Goal: Task Accomplishment & Management: Manage account settings

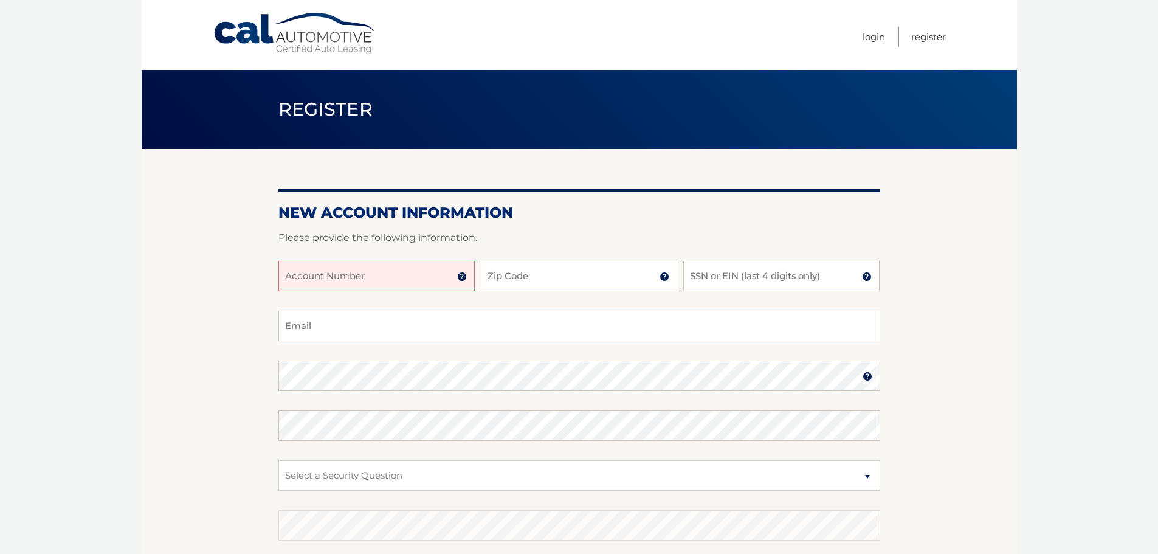
click at [372, 271] on input "Account Number" at bounding box center [376, 276] width 196 height 30
type input "44456008210"
drag, startPoint x: 554, startPoint y: 279, endPoint x: 557, endPoint y: 264, distance: 15.5
click at [554, 279] on input "Zip Code" at bounding box center [579, 276] width 196 height 30
type input "14534"
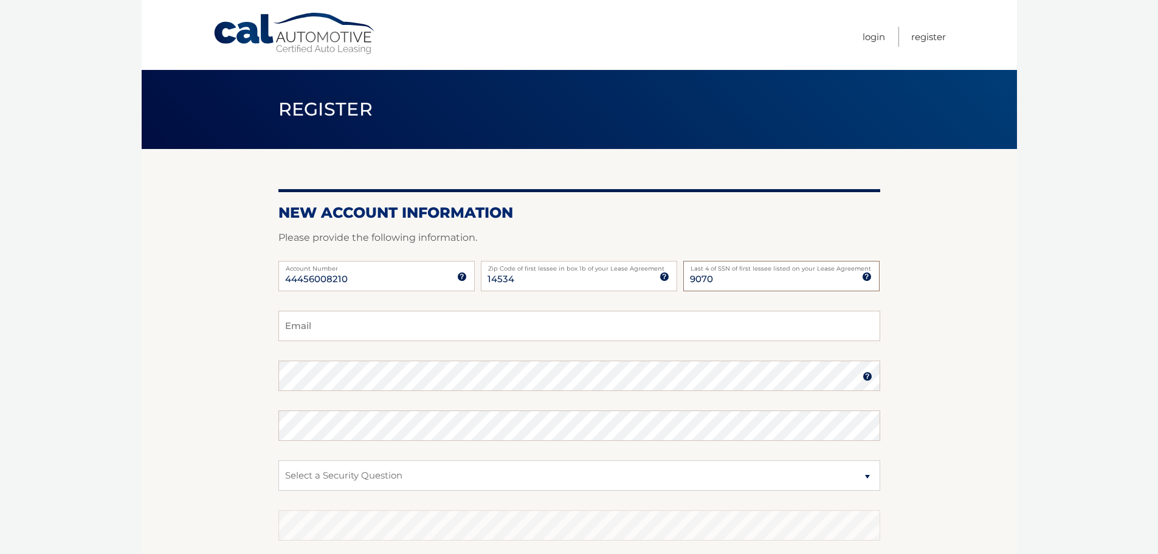
type input "9070"
type input "jsusie14@gmail.com"
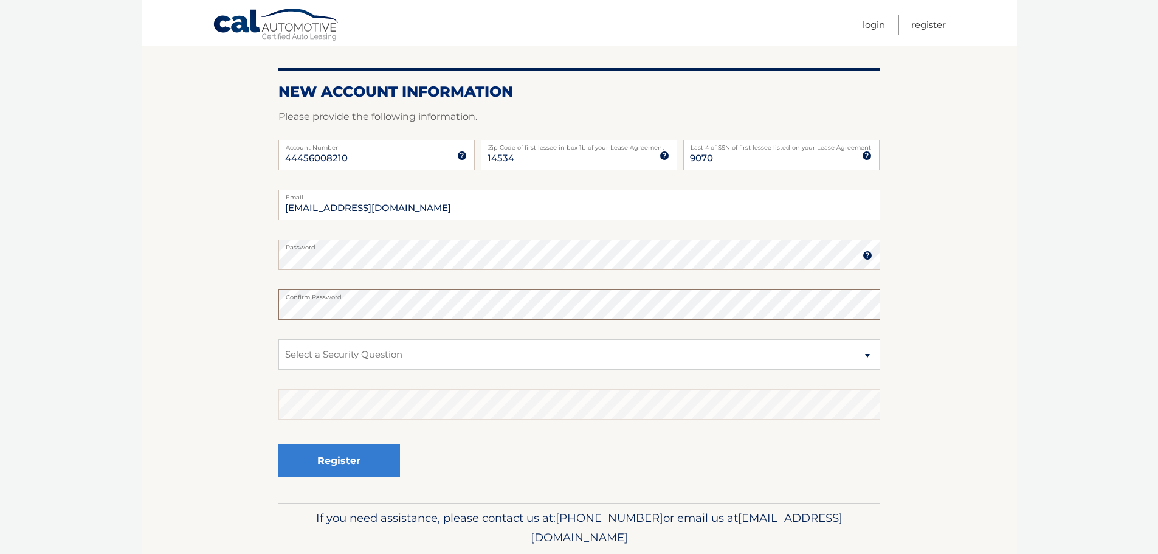
scroll to position [122, 0]
click at [424, 350] on select "Select a Security Question What was the name of your elementary school? What is…" at bounding box center [579, 354] width 602 height 30
select select "1"
click at [278, 339] on select "Select a Security Question What was the name of your elementary school? What is…" at bounding box center [579, 354] width 602 height 30
click at [296, 463] on button "Register" at bounding box center [339, 459] width 122 height 33
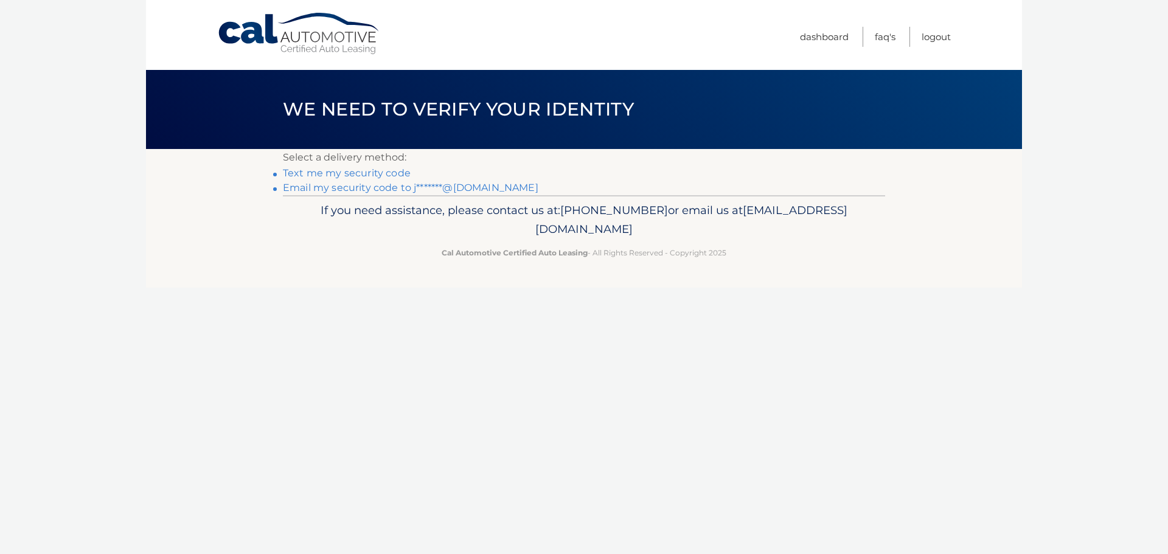
click at [314, 173] on link "Text me my security code" at bounding box center [347, 173] width 128 height 12
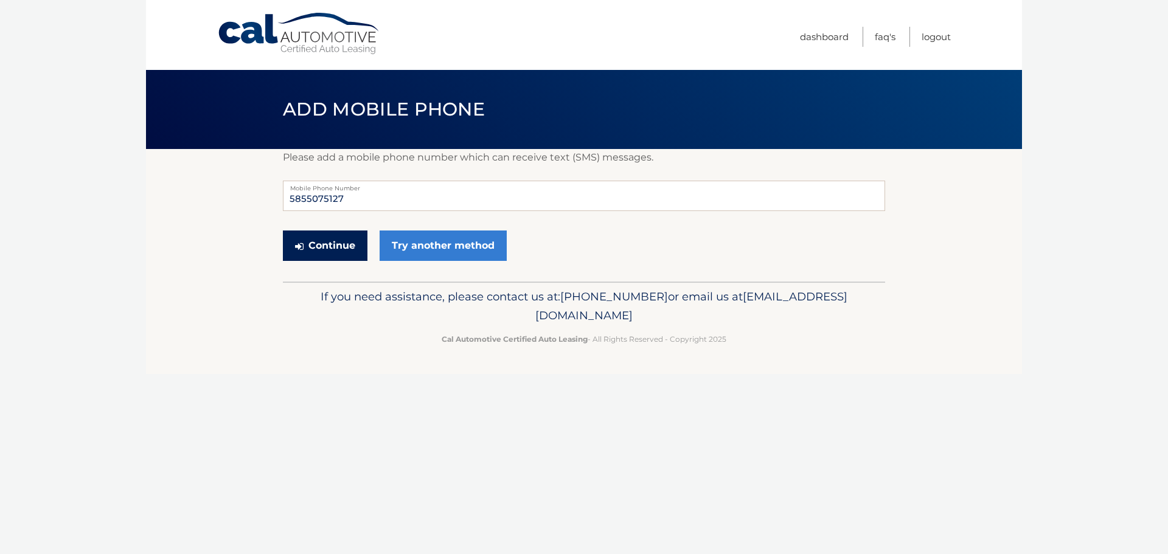
click at [347, 251] on button "Continue" at bounding box center [325, 245] width 85 height 30
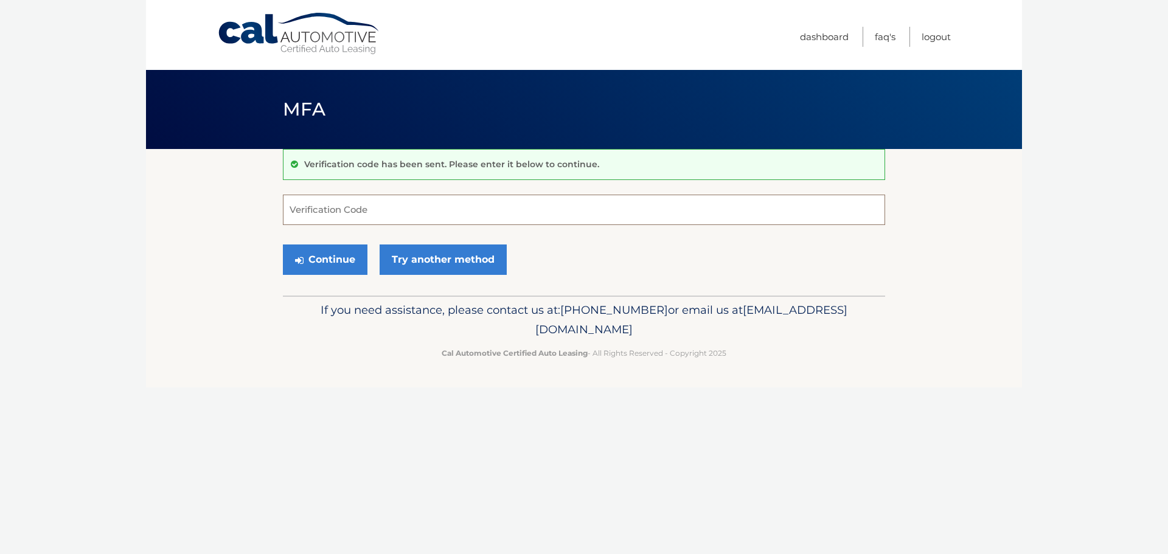
click at [621, 210] on input "Verification Code" at bounding box center [584, 210] width 602 height 30
type input "573963"
click at [322, 252] on button "Continue" at bounding box center [325, 259] width 85 height 30
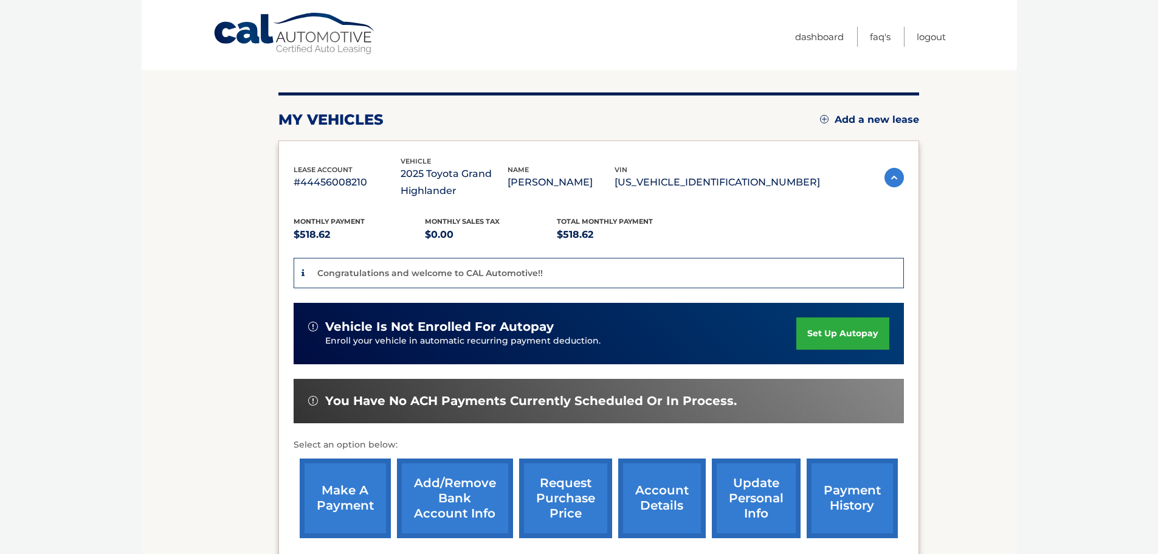
scroll to position [122, 0]
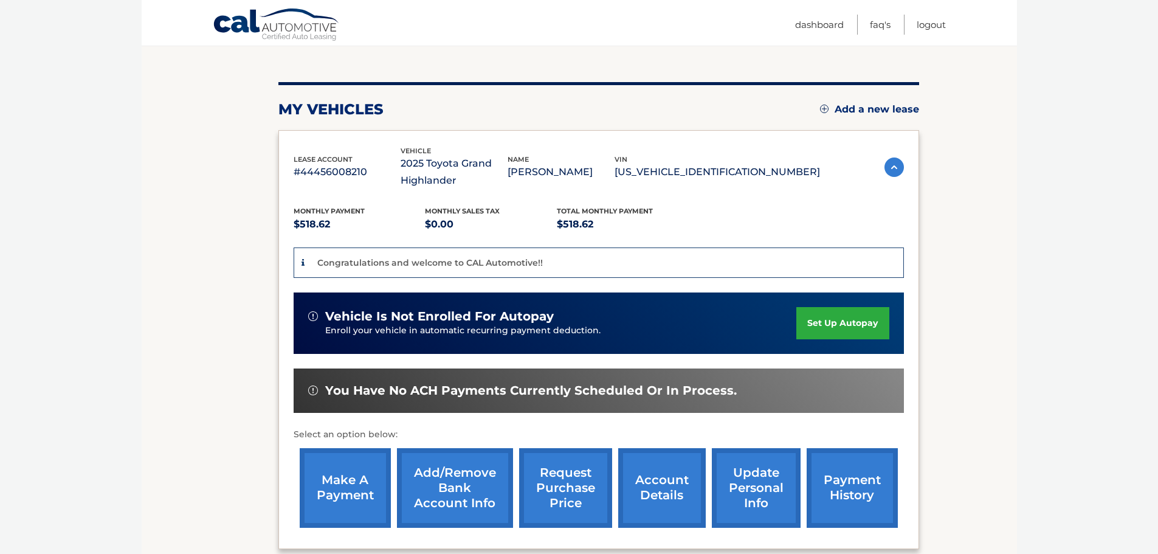
click at [849, 330] on link "set up autopay" at bounding box center [843, 323] width 92 height 32
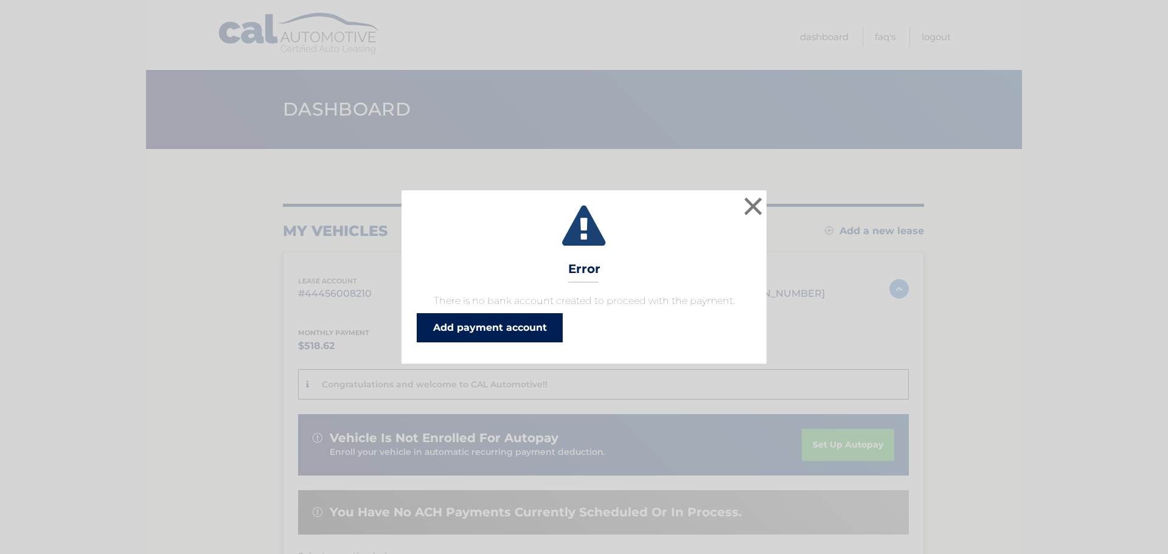
click at [526, 332] on link "Add payment account" at bounding box center [490, 327] width 146 height 29
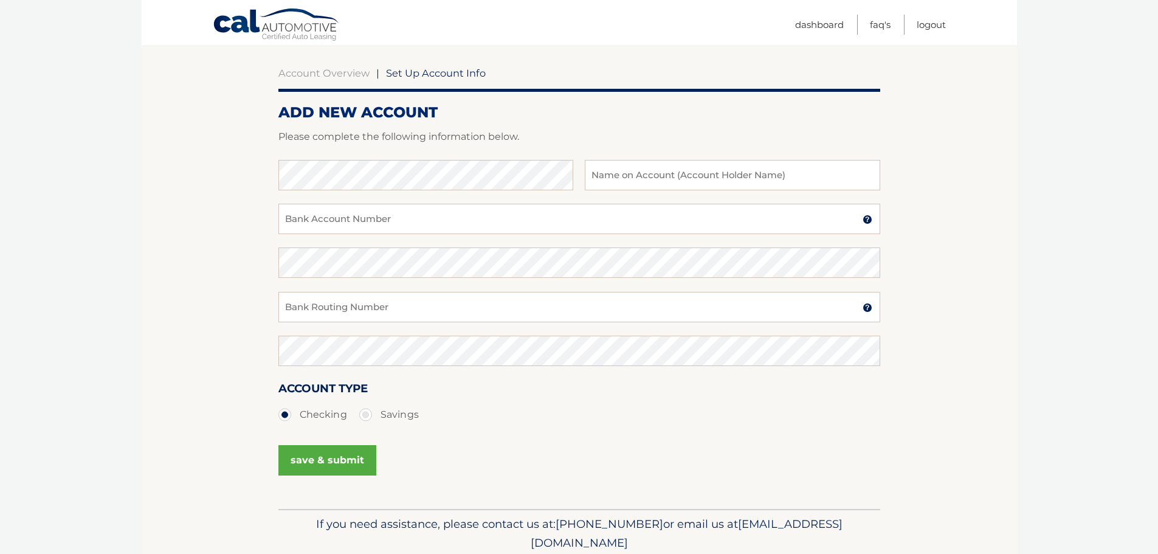
scroll to position [122, 0]
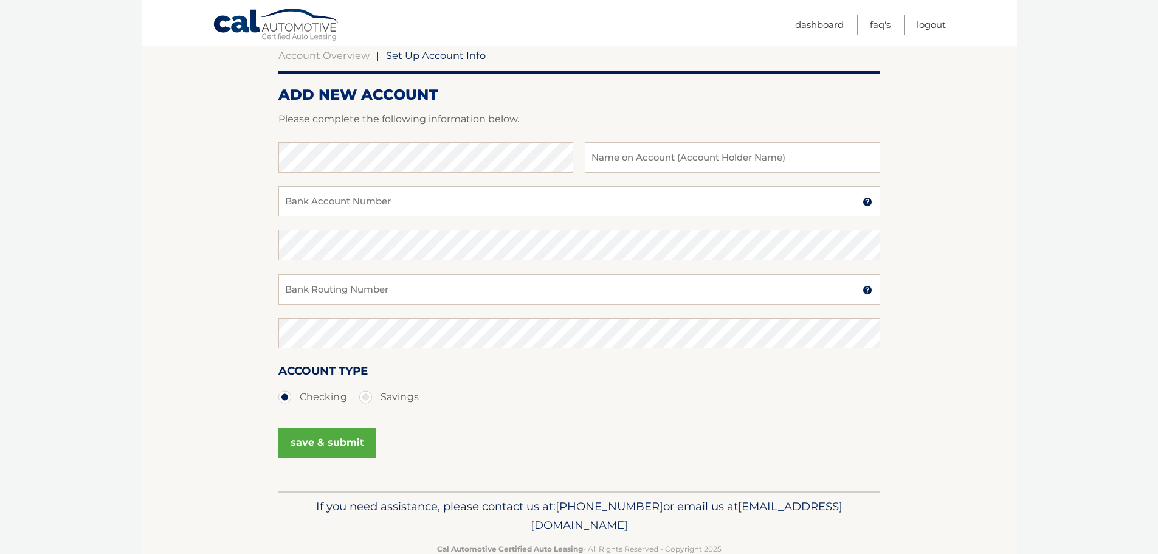
click at [362, 396] on label "Savings" at bounding box center [389, 397] width 60 height 24
click at [364, 396] on input "Savings" at bounding box center [370, 394] width 12 height 19
radio input "true"
type input "[PERSON_NAME]"
click at [354, 208] on input "Bank Account Number" at bounding box center [579, 201] width 602 height 30
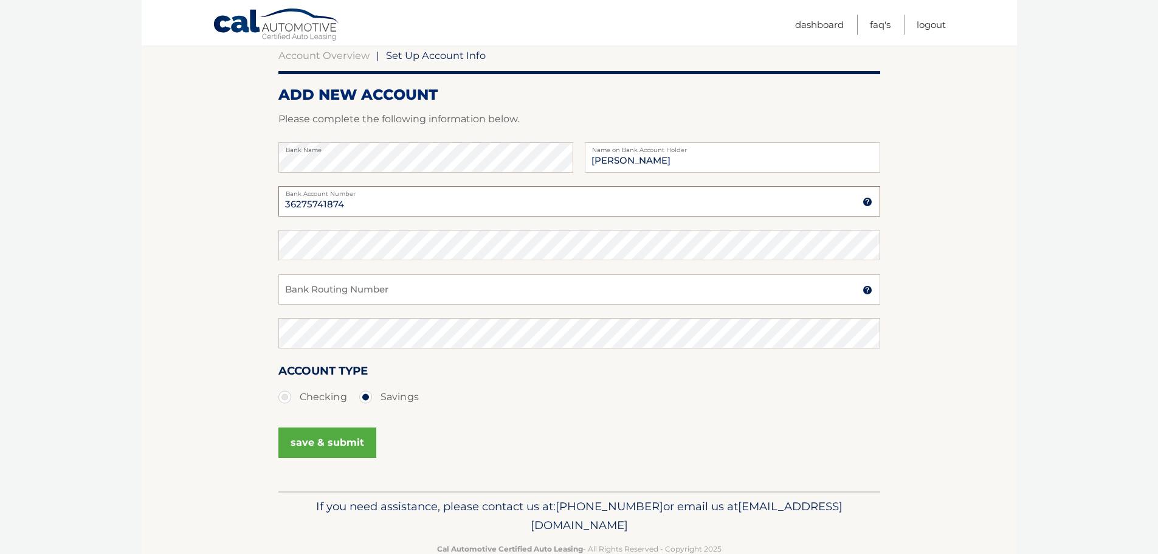
type input "36275741874"
click at [300, 281] on input "Bank Routing Number" at bounding box center [579, 289] width 602 height 30
type input "031176110"
click at [340, 440] on button "save & submit" at bounding box center [327, 442] width 98 height 30
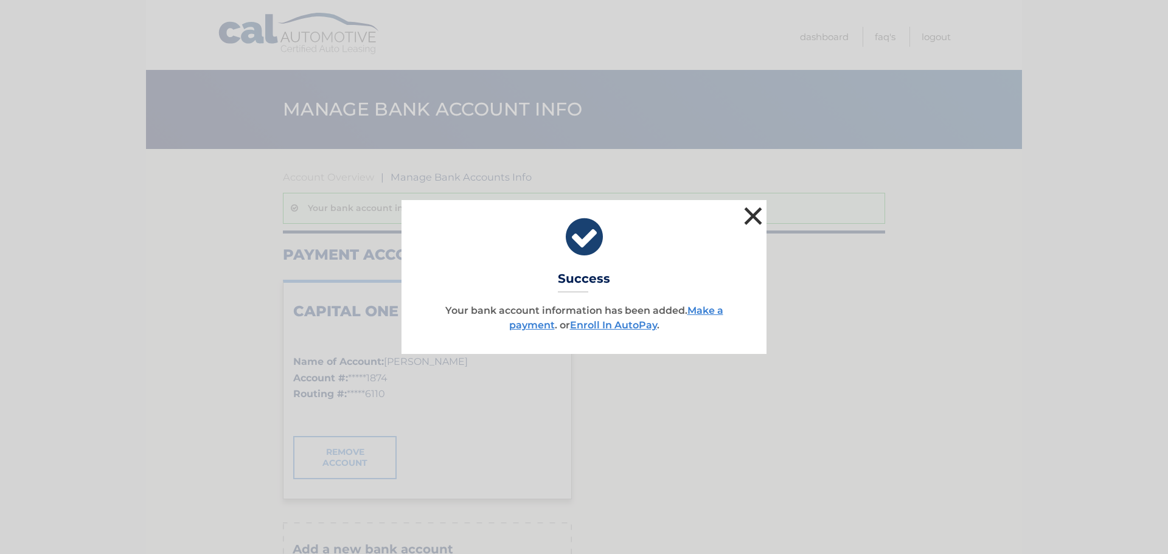
click at [760, 220] on button "×" at bounding box center [753, 216] width 24 height 24
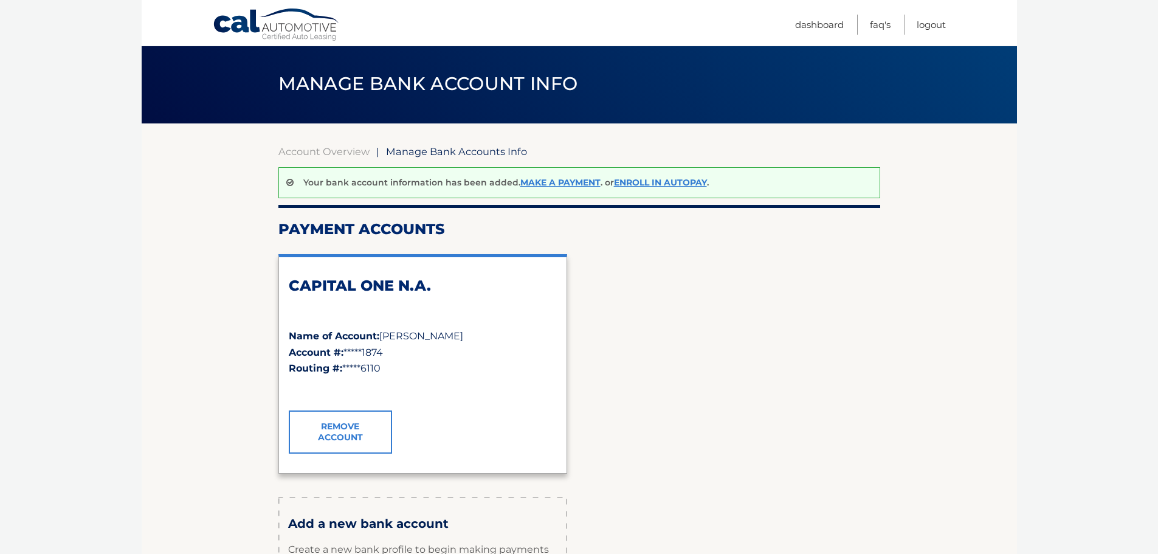
scroll to position [12, 0]
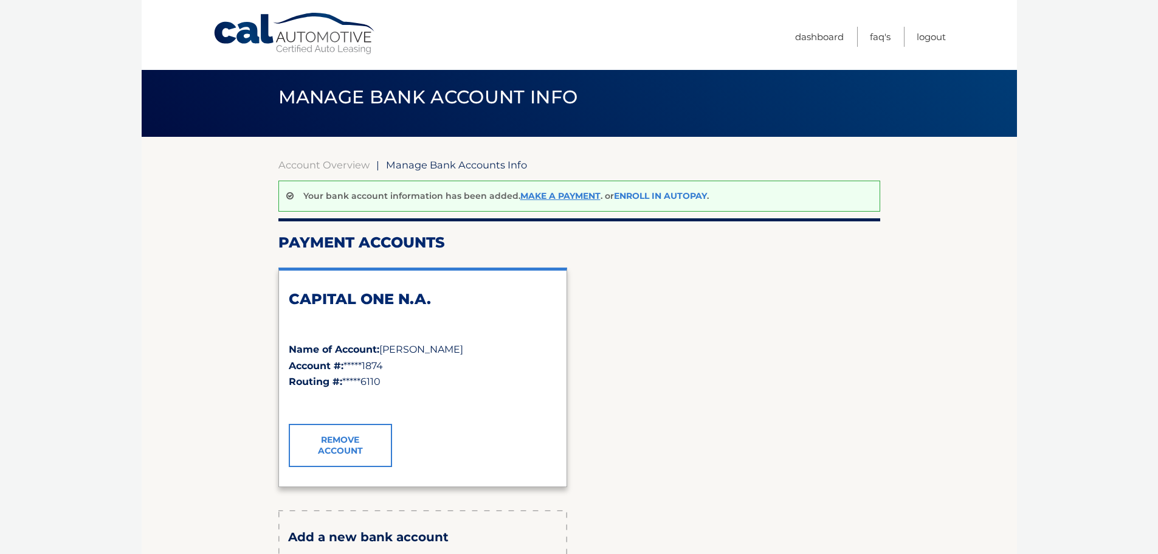
click at [657, 194] on link "Enroll In AutoPay" at bounding box center [660, 195] width 93 height 11
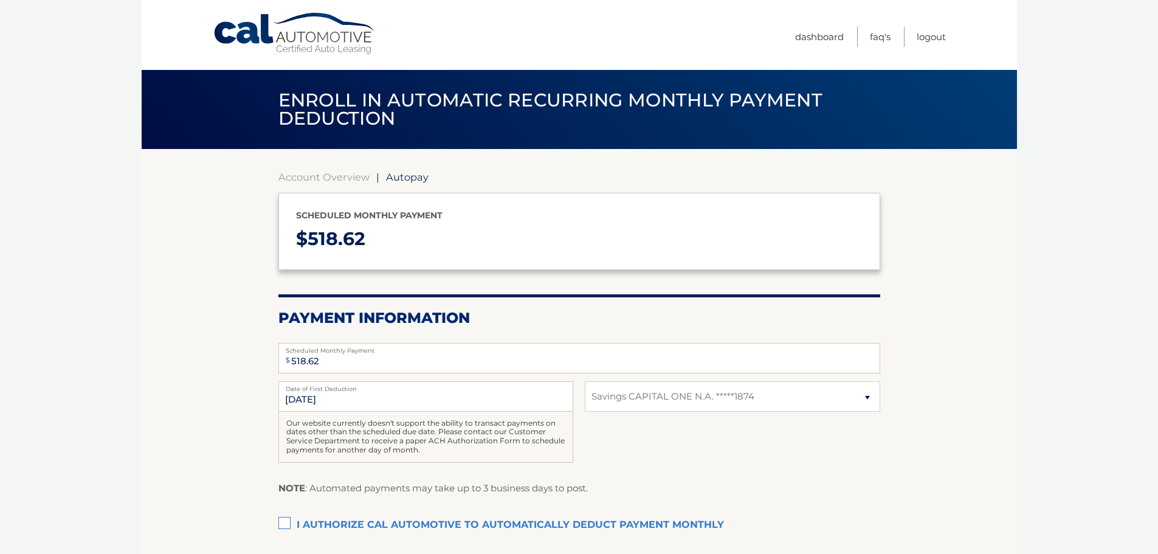
select select "MDU4MjRiMWYtYzNkMi00Mzg5LTljZTctMTcxOTVjZjc2ODFj"
click at [712, 442] on div "[DATE] Date of First Deduction Our website currently doesn't support the abilit…" at bounding box center [579, 428] width 602 height 95
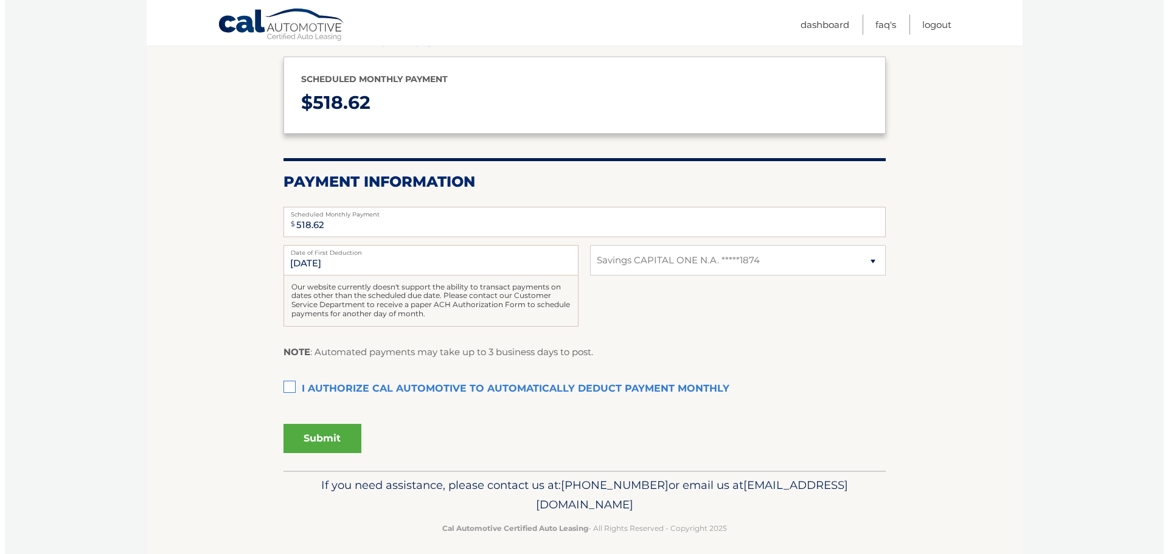
scroll to position [145, 0]
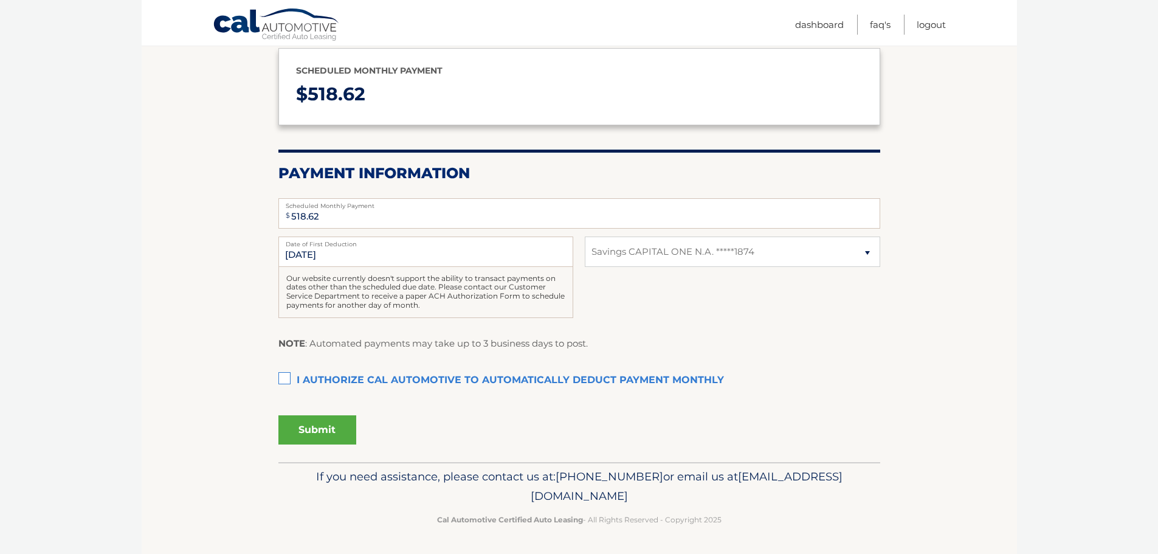
click at [287, 377] on label "I authorize cal automotive to automatically deduct payment monthly This checkbo…" at bounding box center [579, 380] width 602 height 24
click at [0, 0] on input "I authorize cal automotive to automatically deduct payment monthly This checkbo…" at bounding box center [0, 0] width 0 height 0
click at [328, 429] on button "Submit" at bounding box center [317, 429] width 78 height 29
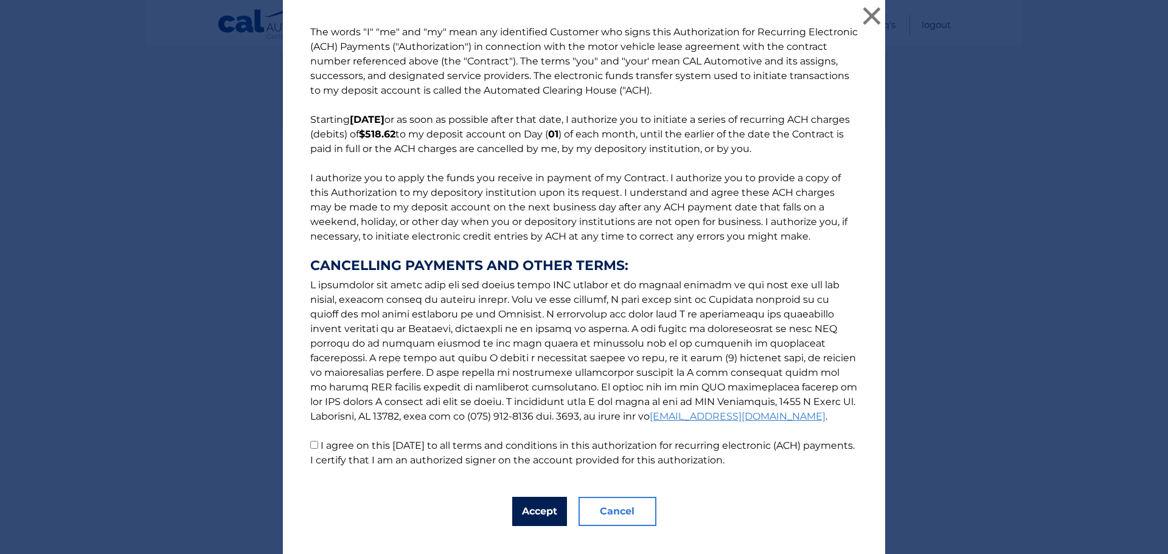
click at [541, 507] on button "Accept" at bounding box center [539, 511] width 55 height 29
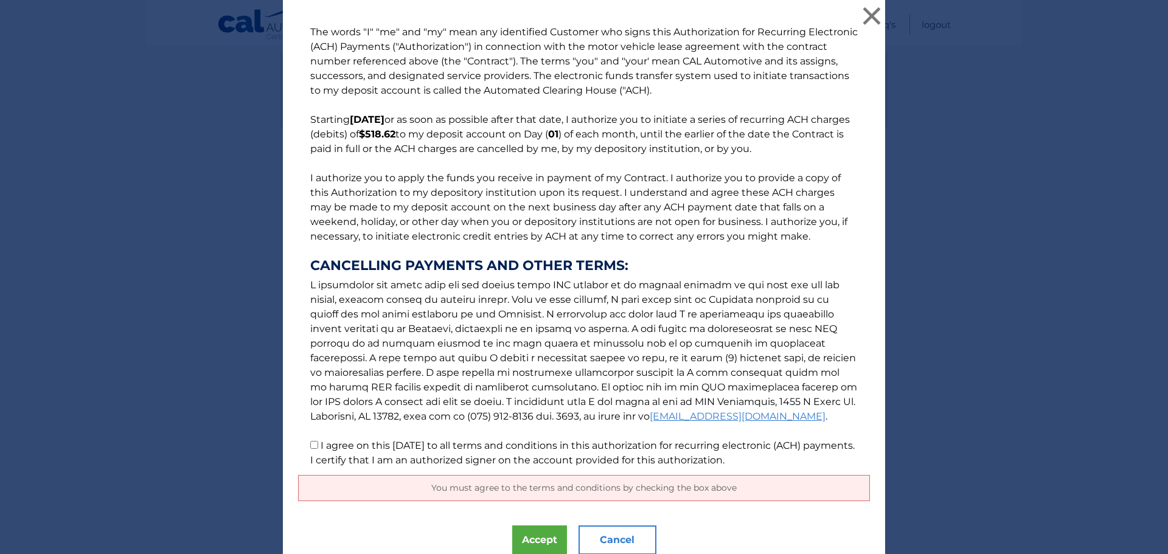
click at [304, 443] on p "The words "I" "me" and "my" mean any identified Customer who signs this Authori…" at bounding box center [584, 246] width 572 height 443
click at [313, 447] on input "I agree on this 09/15/2025 to all terms and conditions in this authorization fo…" at bounding box center [314, 445] width 8 height 8
checkbox input "true"
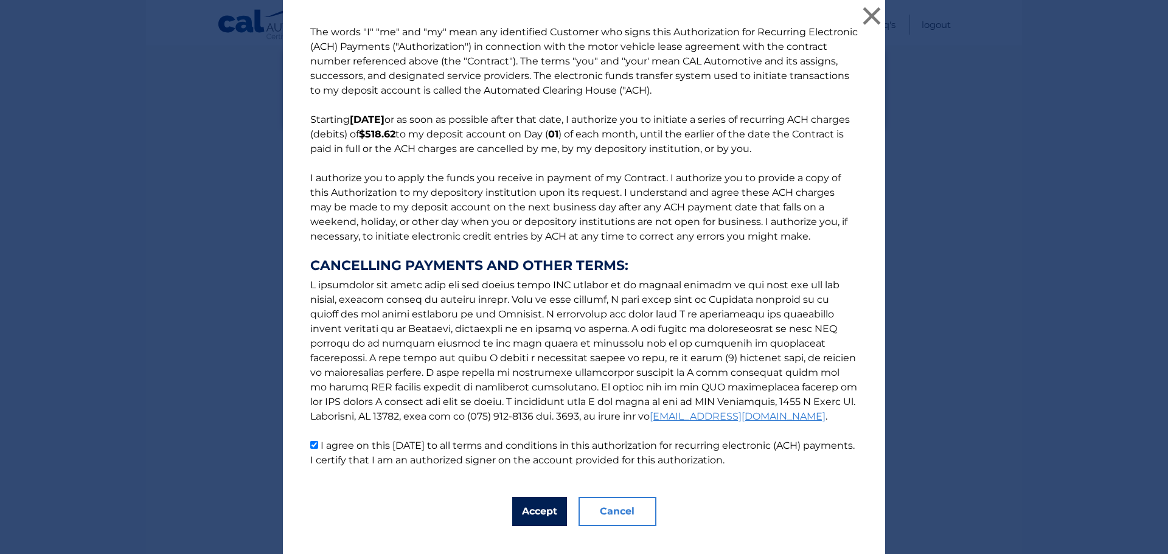
click at [519, 504] on button "Accept" at bounding box center [539, 511] width 55 height 29
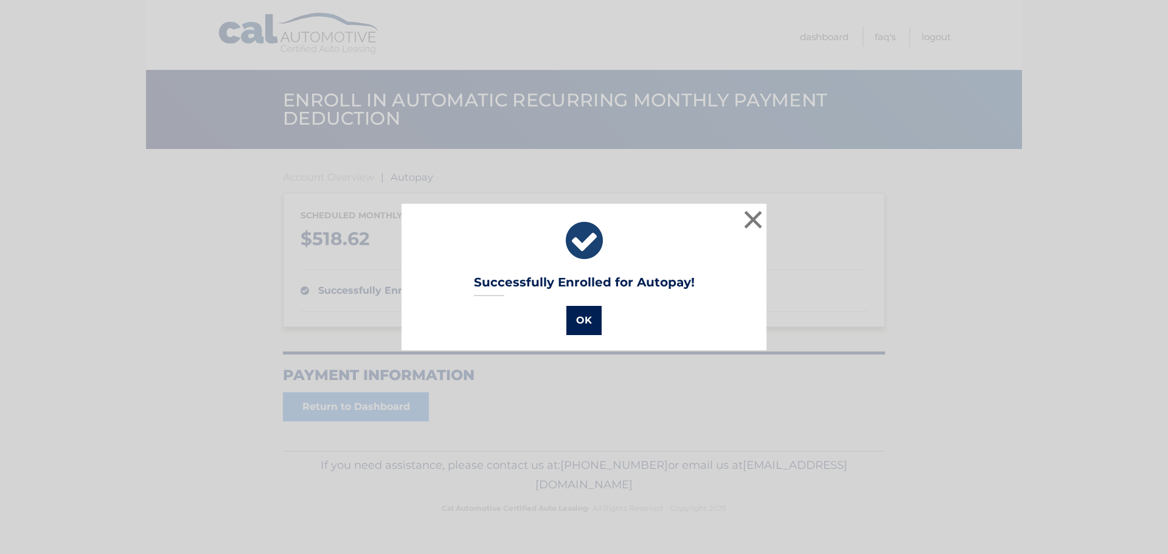
click at [576, 320] on button "OK" at bounding box center [583, 320] width 35 height 29
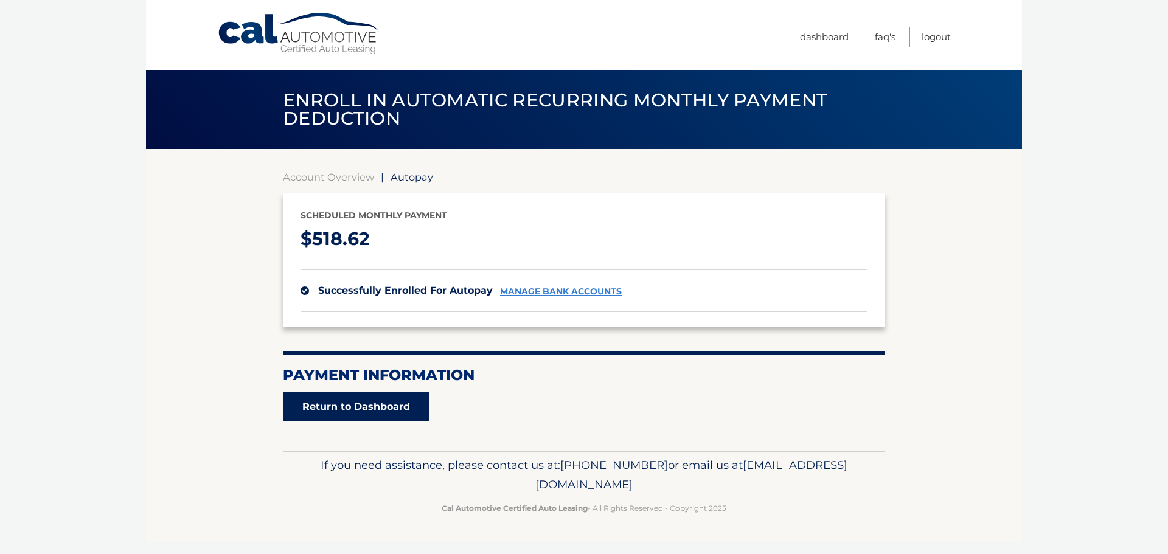
click at [400, 412] on link "Return to Dashboard" at bounding box center [356, 406] width 146 height 29
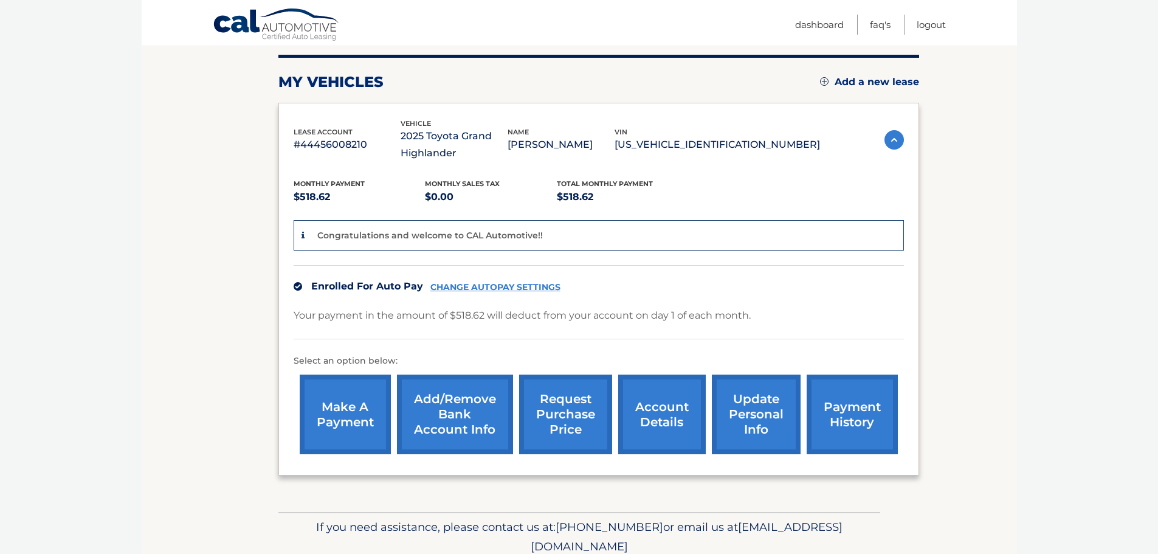
scroll to position [182, 0]
